Goal: Information Seeking & Learning: Learn about a topic

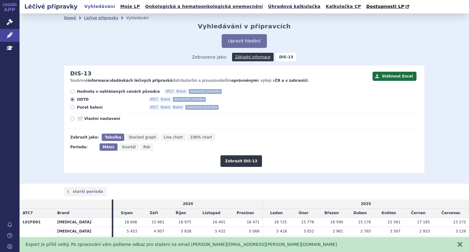
scroll to position [45, 0]
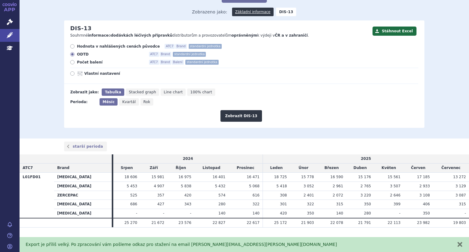
click at [70, 45] on icon at bounding box center [72, 46] width 4 height 4
click at [71, 45] on input "Hodnota v nahlášených cenách původce ATC7 Brand standardní jednotka" at bounding box center [73, 47] width 4 height 4
radio input "true"
click at [228, 119] on button "Zobrazit DIS-13" at bounding box center [240, 116] width 41 height 12
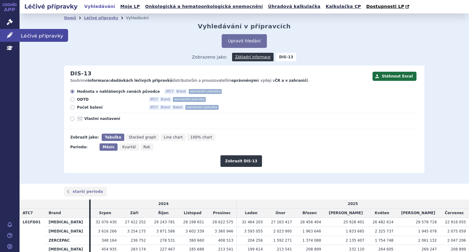
click at [9, 37] on icon at bounding box center [10, 35] width 6 height 6
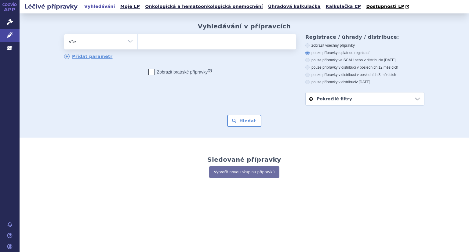
click at [152, 41] on ul at bounding box center [217, 40] width 158 height 13
click at [138, 41] on select at bounding box center [137, 41] width 0 height 15
click at [155, 43] on ul at bounding box center [217, 40] width 158 height 13
click at [138, 43] on select at bounding box center [137, 41] width 0 height 15
paste input "L04AB01"
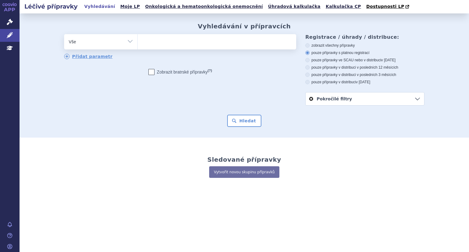
type input "L04AB01"
select select "L04AB01"
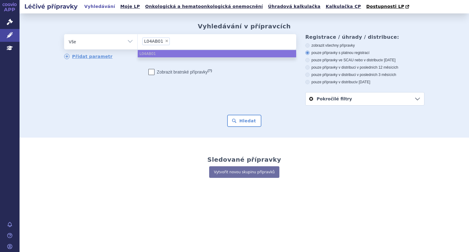
click at [161, 54] on ul "L04AB01" at bounding box center [217, 53] width 158 height 7
click at [244, 123] on button "Hledat" at bounding box center [244, 121] width 34 height 12
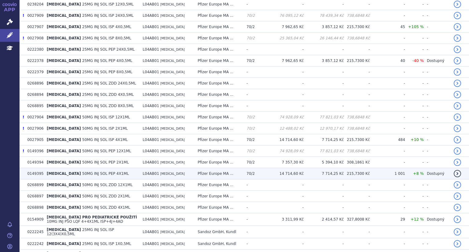
scroll to position [305, 0]
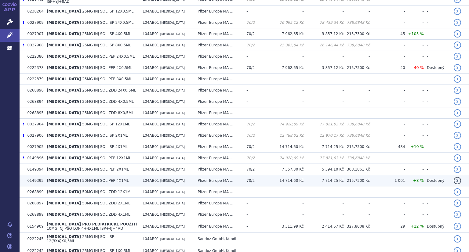
click at [254, 178] on span "70/2" at bounding box center [250, 180] width 8 height 4
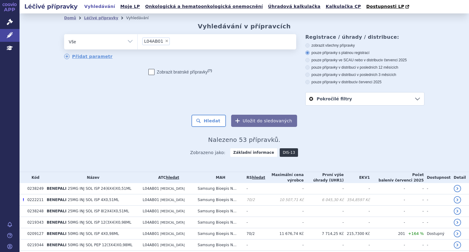
click at [286, 154] on link "DIS-13" at bounding box center [288, 152] width 18 height 9
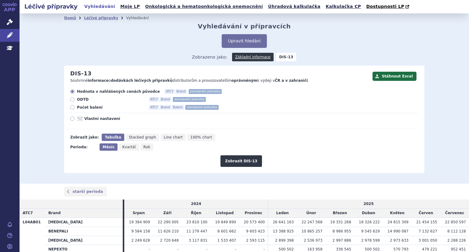
scroll to position [45, 0]
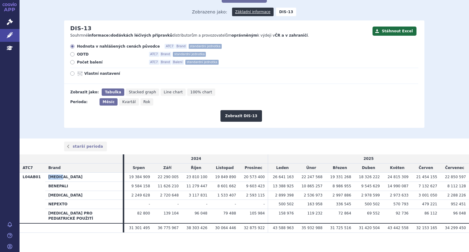
drag, startPoint x: 47, startPoint y: 177, endPoint x: 65, endPoint y: 178, distance: 18.3
click at [65, 178] on th "[MEDICAL_DATA]" at bounding box center [83, 176] width 77 height 9
copy th "[MEDICAL_DATA]"
drag, startPoint x: 48, startPoint y: 185, endPoint x: 65, endPoint y: 186, distance: 16.8
click at [65, 186] on th "BENEPALI" at bounding box center [83, 186] width 77 height 9
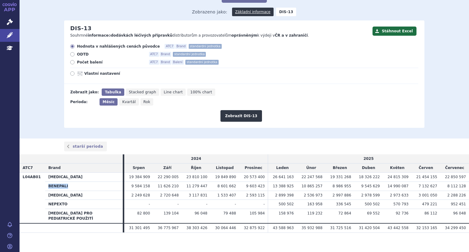
copy th "BENEPALI"
drag, startPoint x: 48, startPoint y: 196, endPoint x: 63, endPoint y: 196, distance: 15.9
click at [63, 196] on th "[MEDICAL_DATA]" at bounding box center [83, 195] width 77 height 9
copy th "[MEDICAL_DATA]"
drag, startPoint x: 48, startPoint y: 205, endPoint x: 68, endPoint y: 203, distance: 20.8
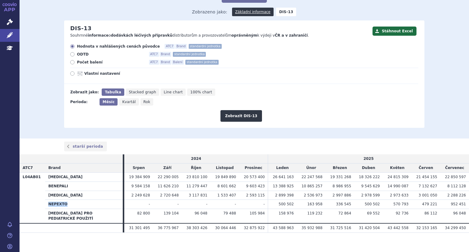
click at [68, 203] on th "NEPEXTO" at bounding box center [83, 204] width 77 height 9
copy th "NEPEXTO"
click at [387, 32] on button "Stáhnout Excel" at bounding box center [394, 31] width 44 height 9
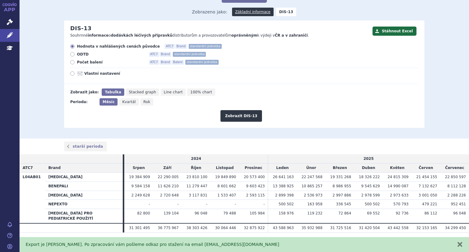
click at [70, 56] on icon at bounding box center [72, 54] width 4 height 4
click at [71, 56] on input "ODTD ATC7 Brand standardní jednotka" at bounding box center [73, 55] width 4 height 4
radio input "true"
click at [244, 116] on button "Zobrazit DIS-13" at bounding box center [240, 116] width 41 height 12
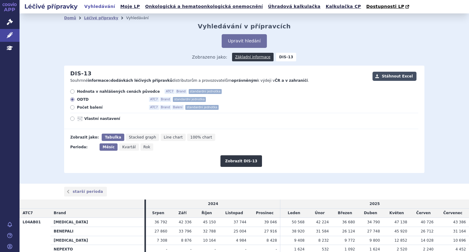
click at [388, 76] on button "Stáhnout Excel" at bounding box center [394, 76] width 44 height 9
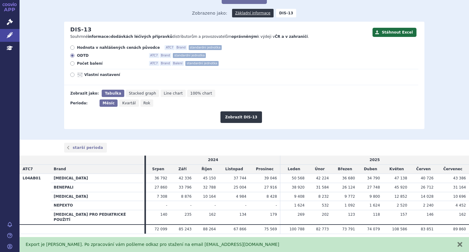
scroll to position [45, 0]
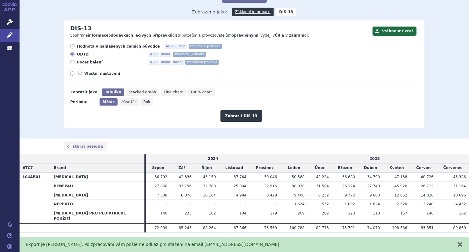
click at [70, 48] on icon at bounding box center [72, 46] width 4 height 4
click at [71, 48] on input "Hodnota v nahlášených cenách původce ATC7 Brand standardní jednotka" at bounding box center [73, 47] width 4 height 4
radio input "true"
click at [237, 121] on button "Zobrazit DIS-13" at bounding box center [240, 116] width 41 height 12
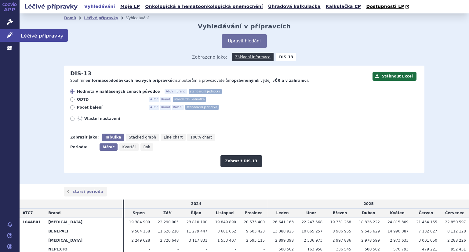
click at [9, 36] on icon at bounding box center [10, 35] width 6 height 6
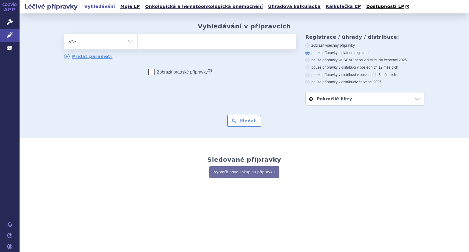
click at [128, 42] on select "Vše Přípravek/SUKL kód MAH VPOIS ATC/Aktivní látka Léková forma Síla" at bounding box center [100, 41] width 73 height 14
select select "filter-reference-group"
click at [64, 34] on select "Vše Přípravek/SUKL kód MAH VPOIS ATC/Aktivní látka Léková forma Síla" at bounding box center [100, 41] width 73 height 14
click at [148, 43] on ul at bounding box center [217, 40] width 158 height 13
click at [138, 43] on select at bounding box center [137, 41] width 0 height 15
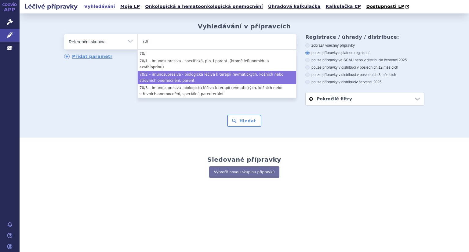
type input "70/"
select select "1b83550c-e198-4270-a86f-279cd01f3326"
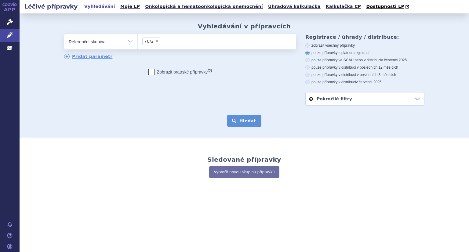
click at [250, 121] on button "Hledat" at bounding box center [244, 121] width 34 height 12
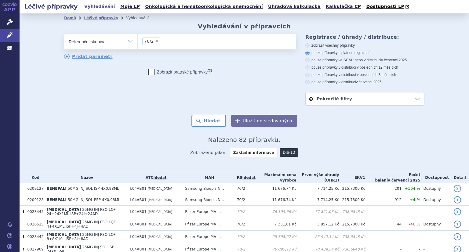
click at [284, 152] on link "DIS-13" at bounding box center [288, 152] width 18 height 9
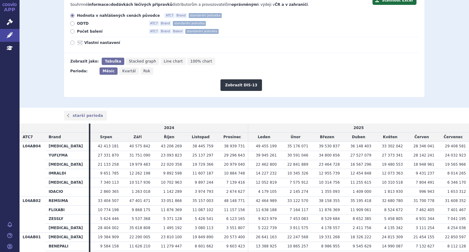
scroll to position [79, 0]
